Goal: Transaction & Acquisition: Purchase product/service

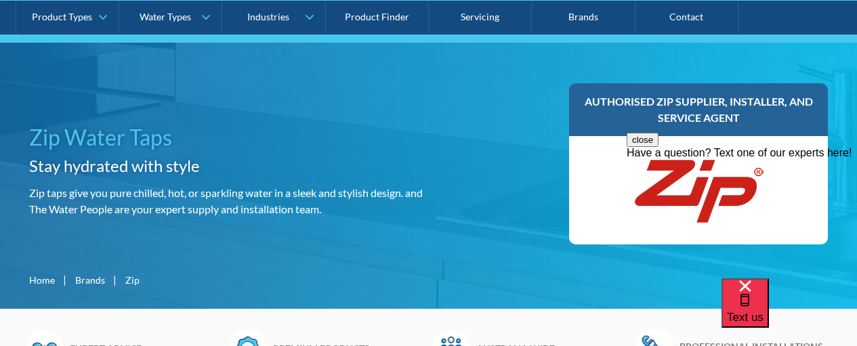
scroll to position [140, 0]
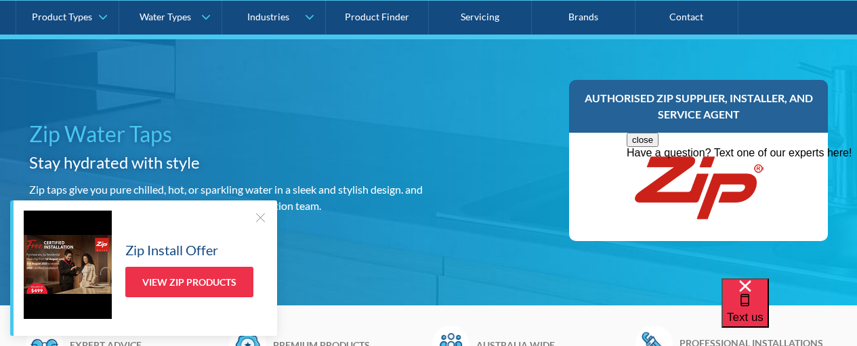
click at [257, 219] on div at bounding box center [260, 218] width 14 height 14
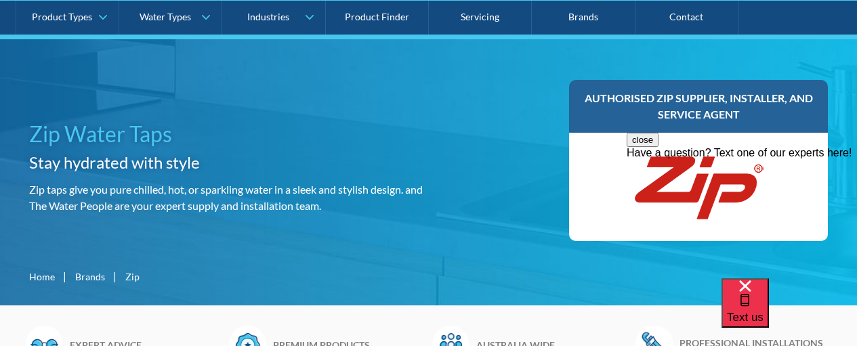
click at [658, 147] on button "close" at bounding box center [643, 140] width 32 height 14
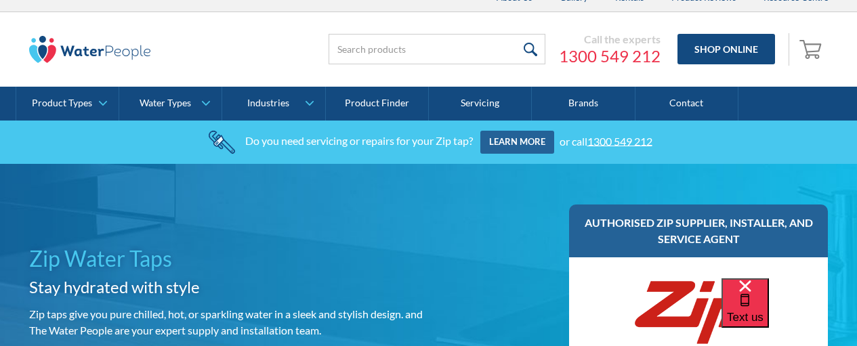
scroll to position [0, 0]
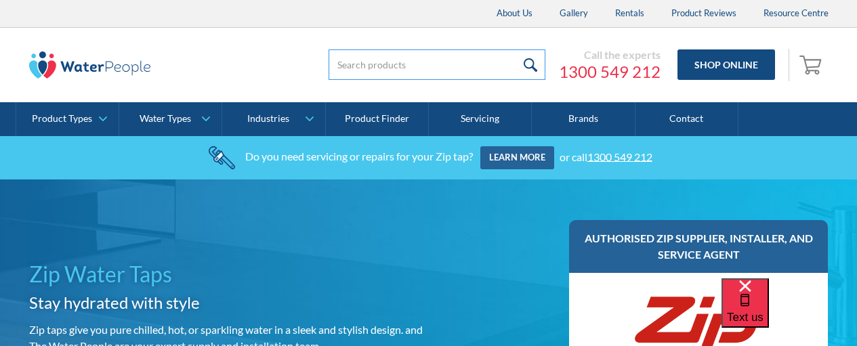
click at [387, 60] on input "search" at bounding box center [437, 64] width 217 height 30
type input "93702"
click at [516, 49] on input "submit" at bounding box center [530, 64] width 29 height 30
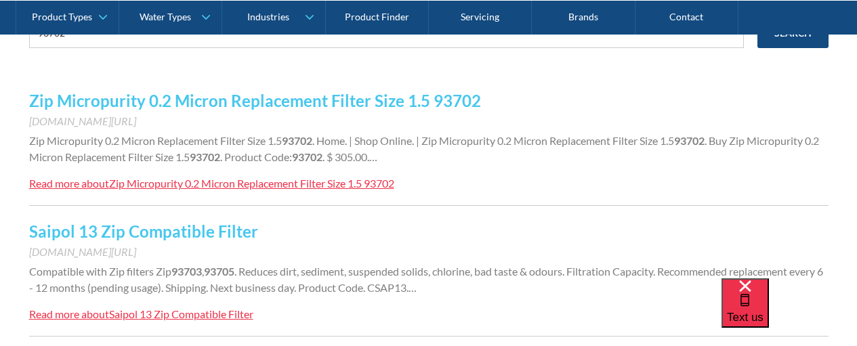
scroll to position [240, 0]
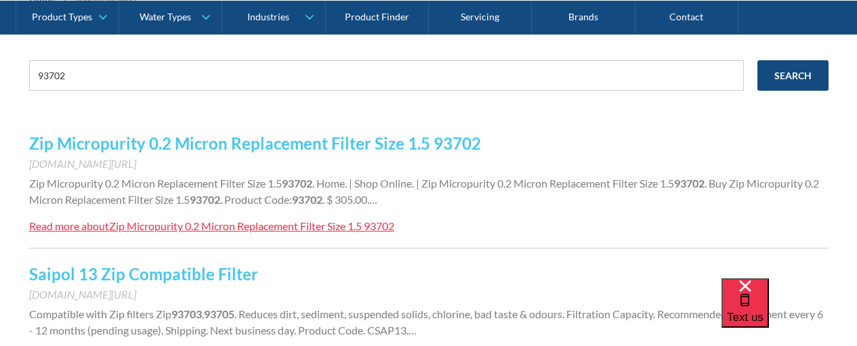
click at [371, 229] on div "Zip Micropurity 0.2 Micron Replacement Filter Size 1.5 93702" at bounding box center [251, 225] width 285 height 13
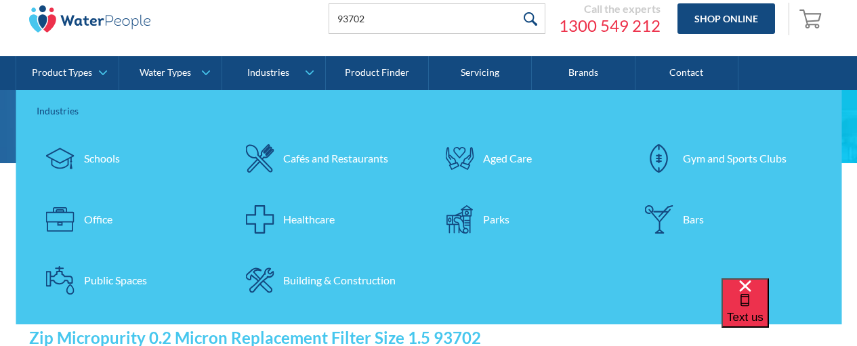
scroll to position [0, 0]
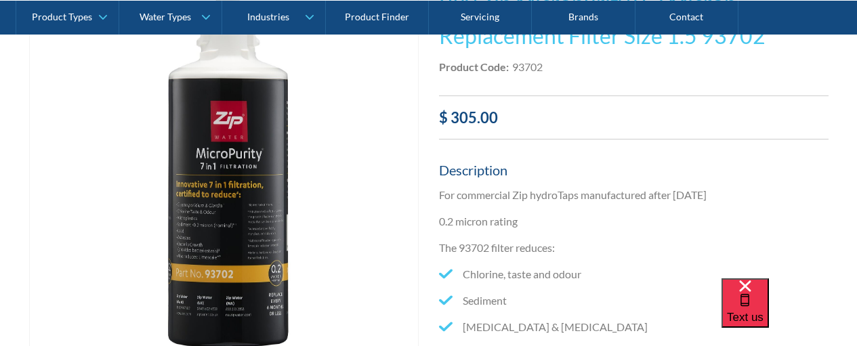
scroll to position [339, 0]
